Goal: Information Seeking & Learning: Learn about a topic

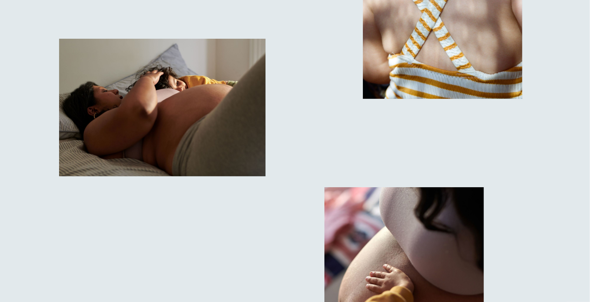
scroll to position [6474, 0]
